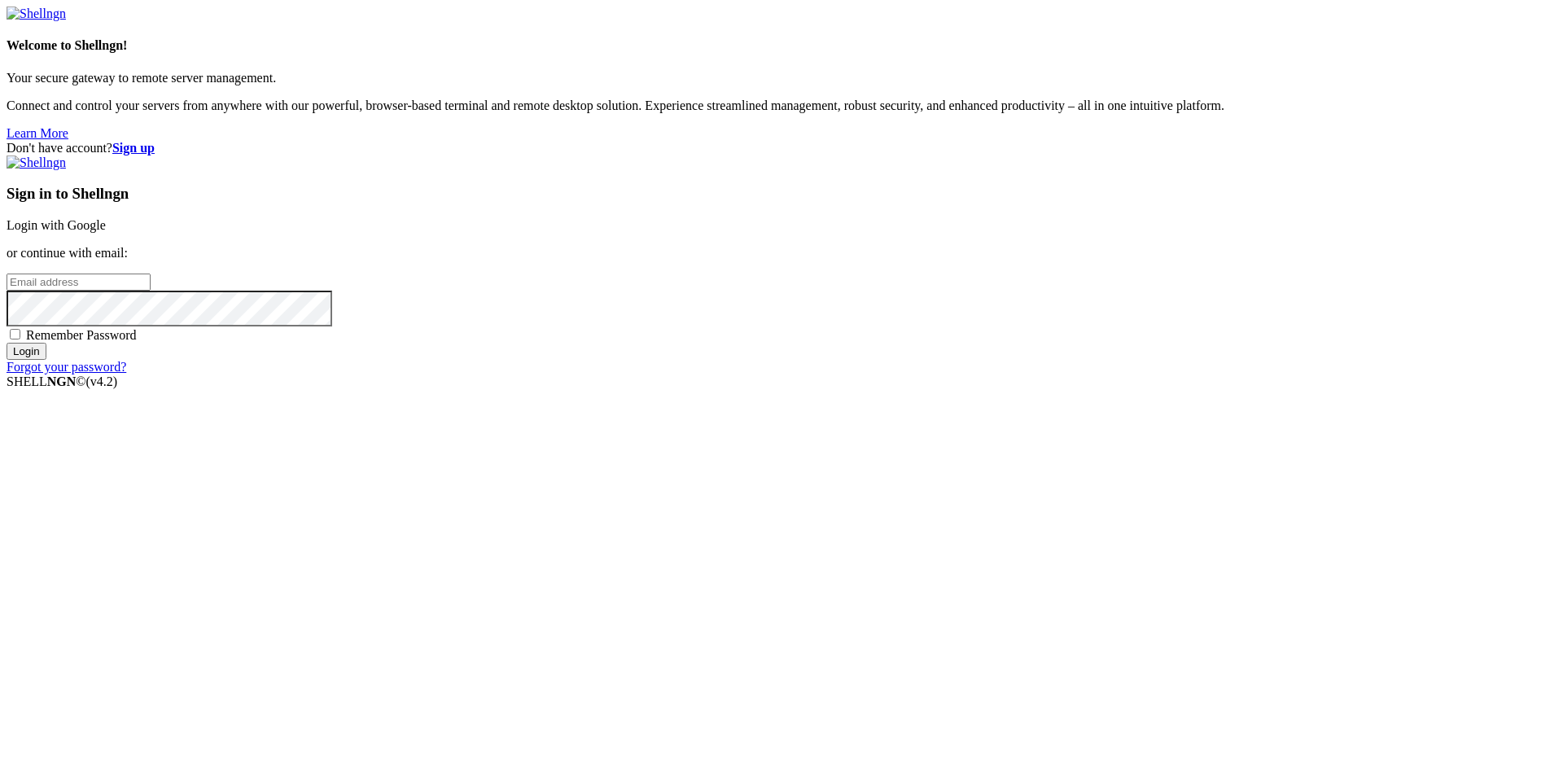
type input "[PERSON_NAME][EMAIL_ADDRESS][DOMAIN_NAME]"
click at [46, 360] on input "Login" at bounding box center [26, 351] width 40 height 17
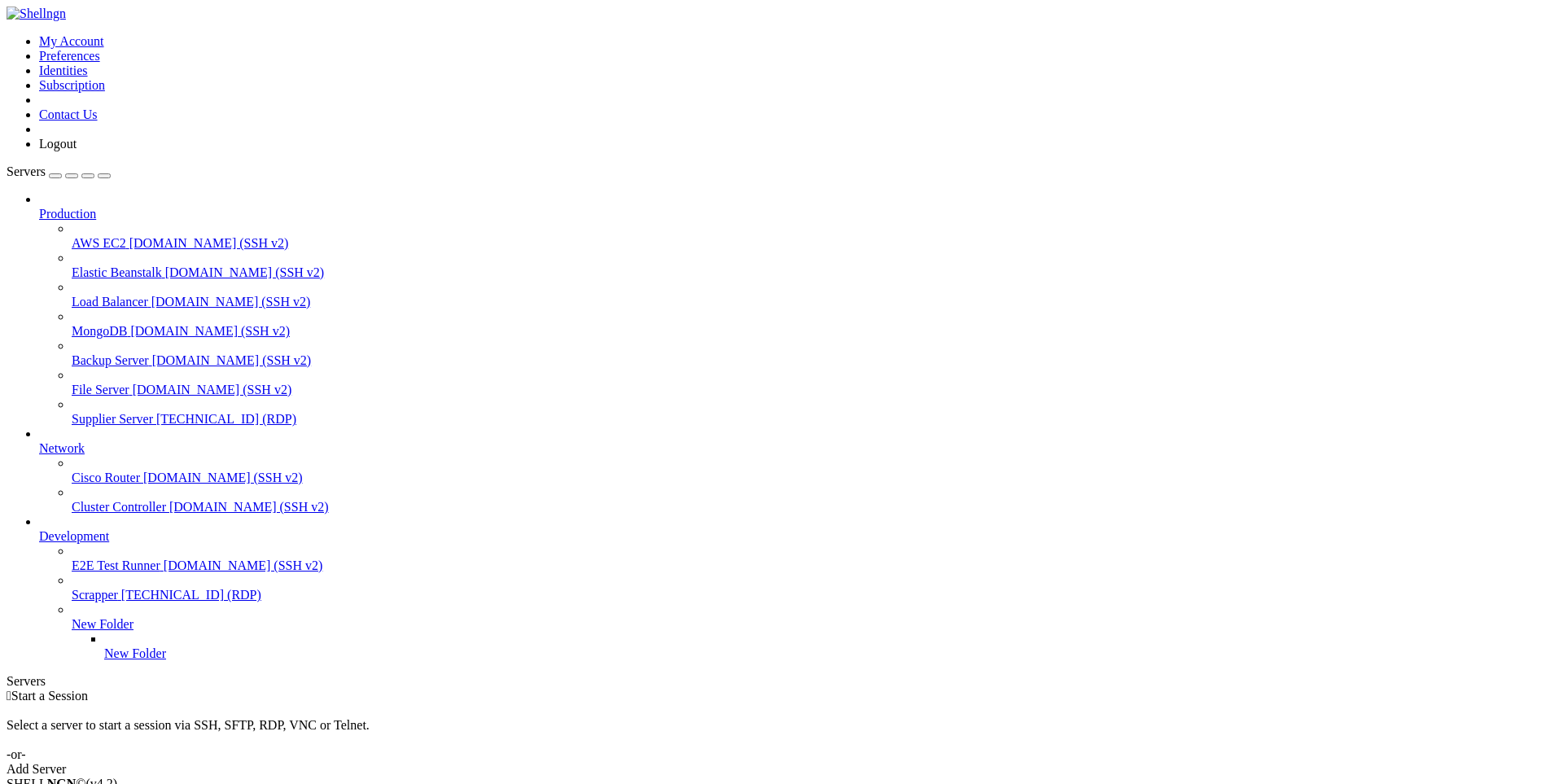
click at [95, 412] on span "Supplier Server" at bounding box center [112, 418] width 81 height 14
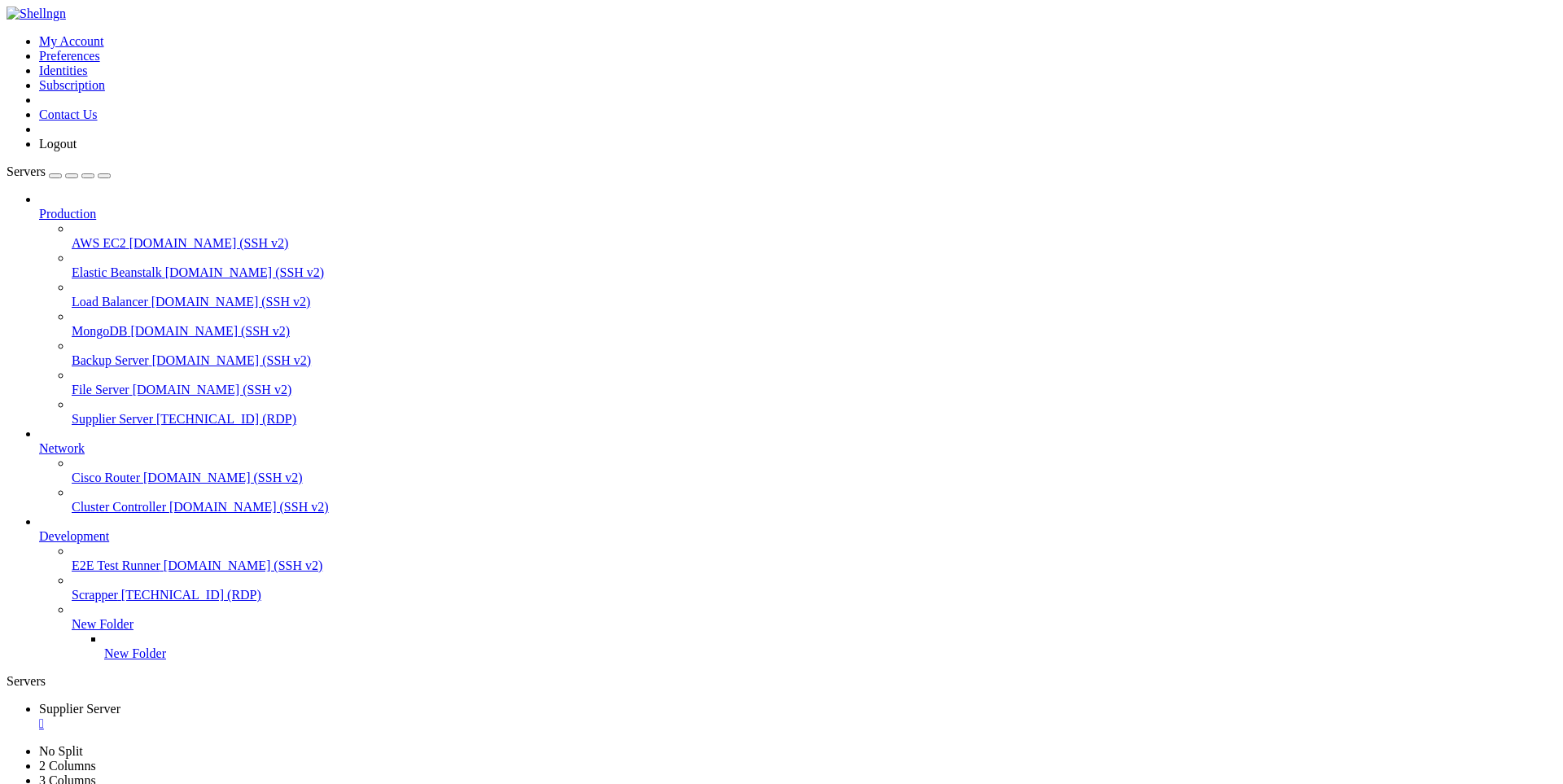
drag, startPoint x: 543, startPoint y: 1276, endPoint x: 425, endPoint y: 1280, distance: 118.1
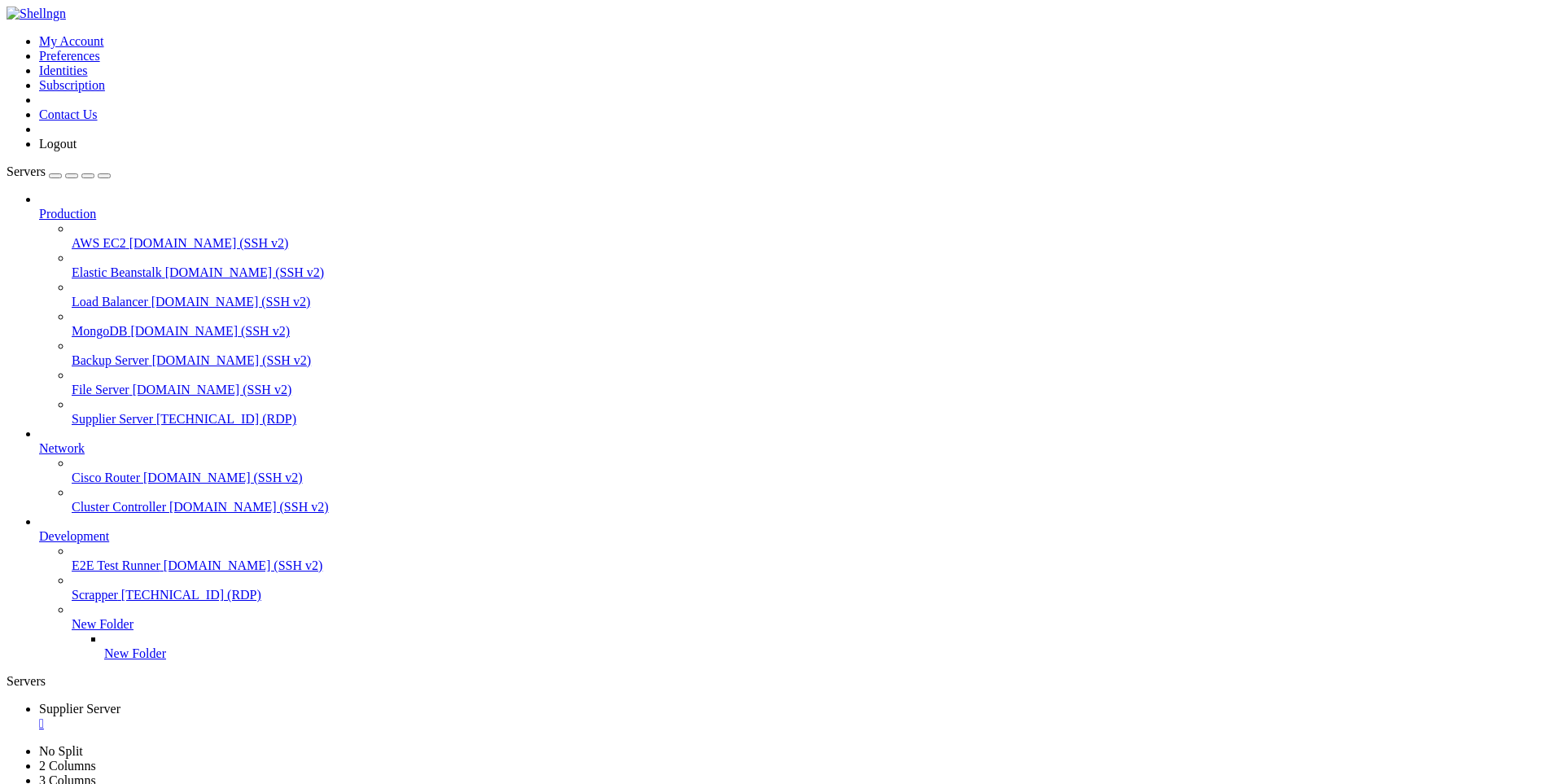
click at [326, 716] on div "" at bounding box center [798, 724] width 1518 height 14
